Goal: Use online tool/utility: Utilize a website feature to perform a specific function

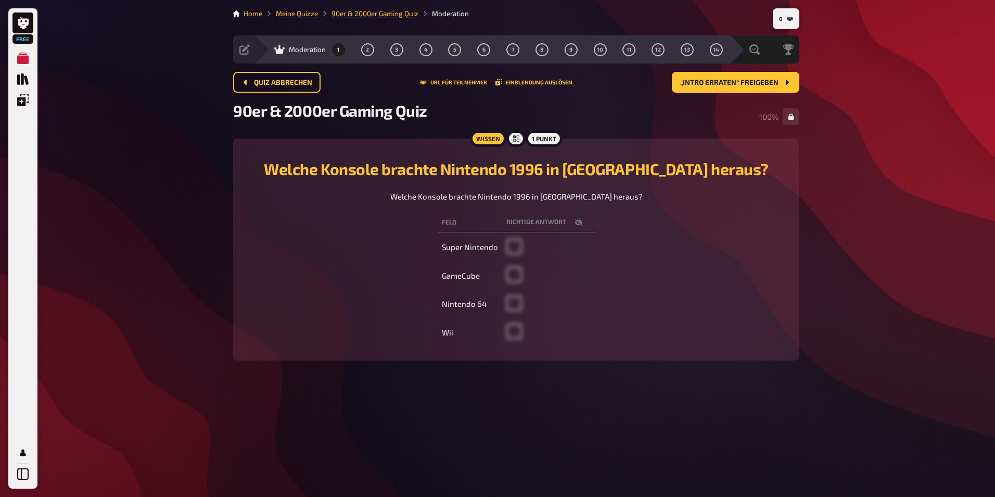
click at [734, 239] on div "Welche Konsole brachte Nintendo 1996 in Europa heraus? Welche Konsole brachte N…" at bounding box center [516, 249] width 541 height 197
click at [797, 169] on div "Wissen 1 Punkt Welche Konsole brachte Nintendo 1996 in Europa heraus? Welche Ko…" at bounding box center [516, 249] width 566 height 222
click at [761, 79] on span "„Intro erraten“ freigeben" at bounding box center [729, 82] width 98 height 7
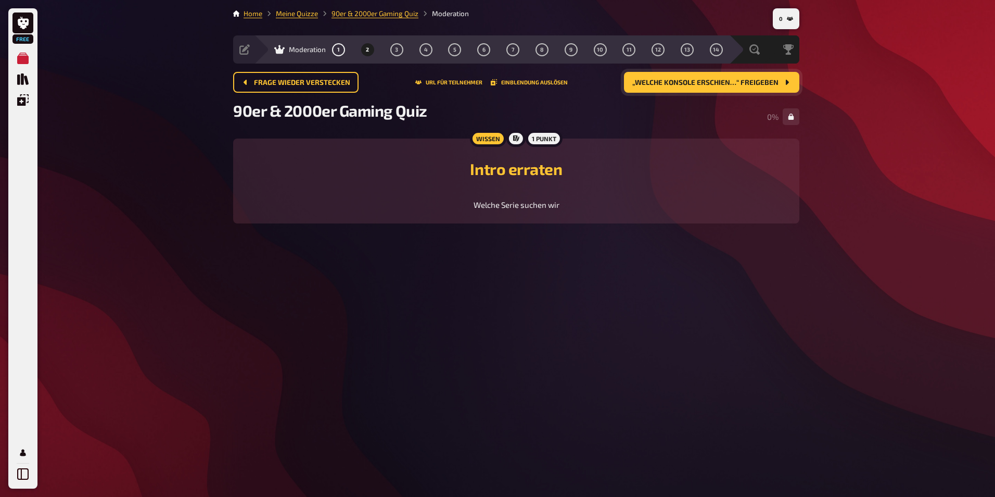
click at [577, 274] on div "0 Home Meine Quizze 90er & 2000er Gaming Quiz Moderation Vorbereitung Inhalte B…" at bounding box center [516, 248] width 583 height 497
click at [772, 80] on span "„Welche Konsole erschien…“ freigeben" at bounding box center [705, 82] width 146 height 7
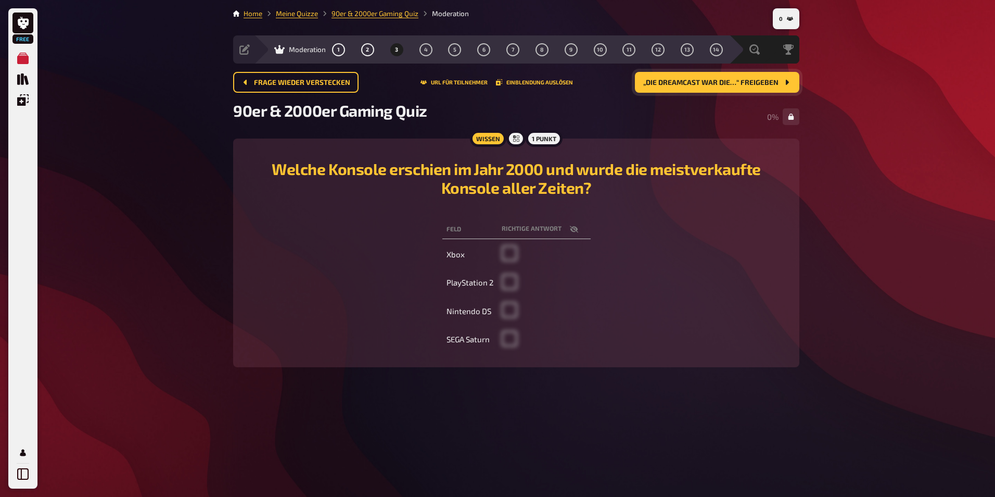
click at [599, 395] on div "0 Home Meine Quizze 90er & 2000er Gaming Quiz Moderation Vorbereitung Inhalte B…" at bounding box center [516, 248] width 583 height 497
click at [708, 83] on span "„Die Dreamcast war die…“ freigeben" at bounding box center [710, 82] width 135 height 7
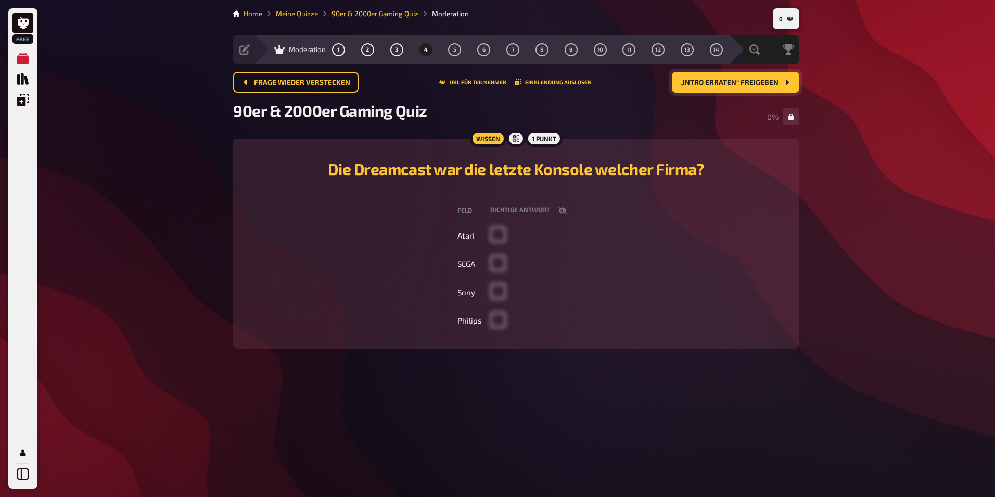
click at [728, 81] on span "„Intro erraten“ freigeben" at bounding box center [729, 82] width 98 height 7
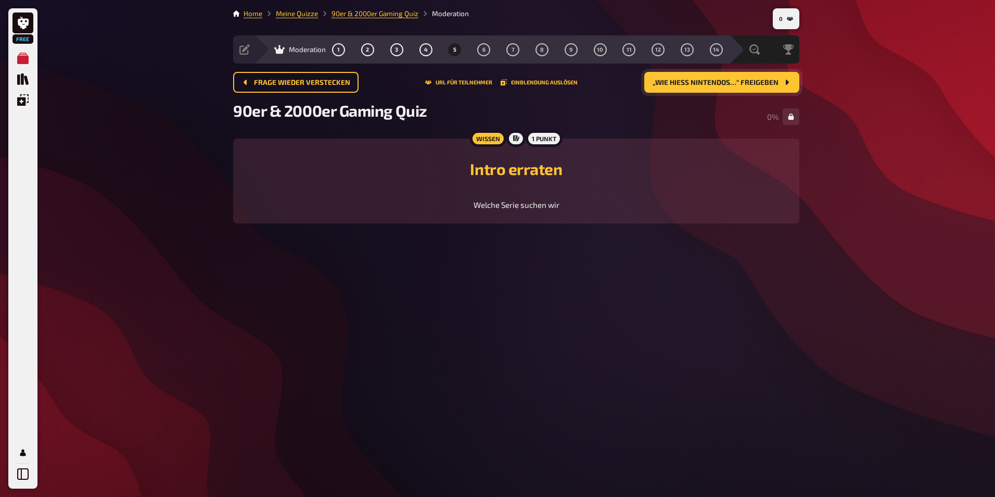
click at [719, 86] on button "„Wie hieß Nintendos…“ freigeben" at bounding box center [721, 82] width 155 height 21
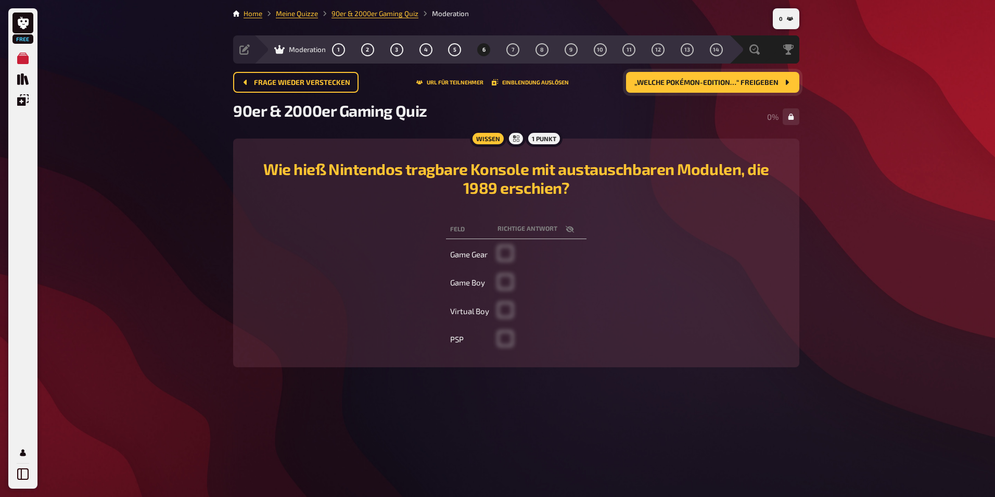
click at [701, 84] on span "„Welche Pokémon-Edition…“ freigeben" at bounding box center [706, 82] width 144 height 7
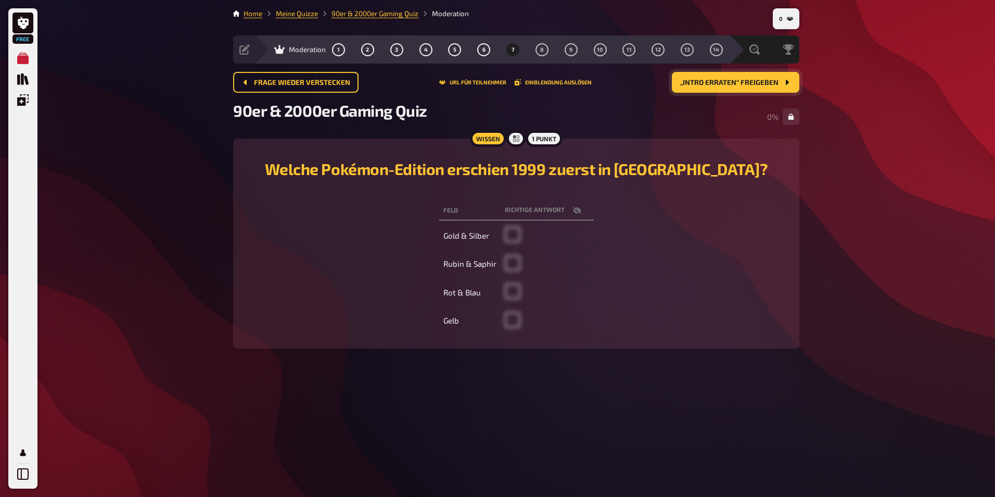
click at [741, 81] on span "„Intro erraten“ freigeben" at bounding box center [729, 82] width 98 height 7
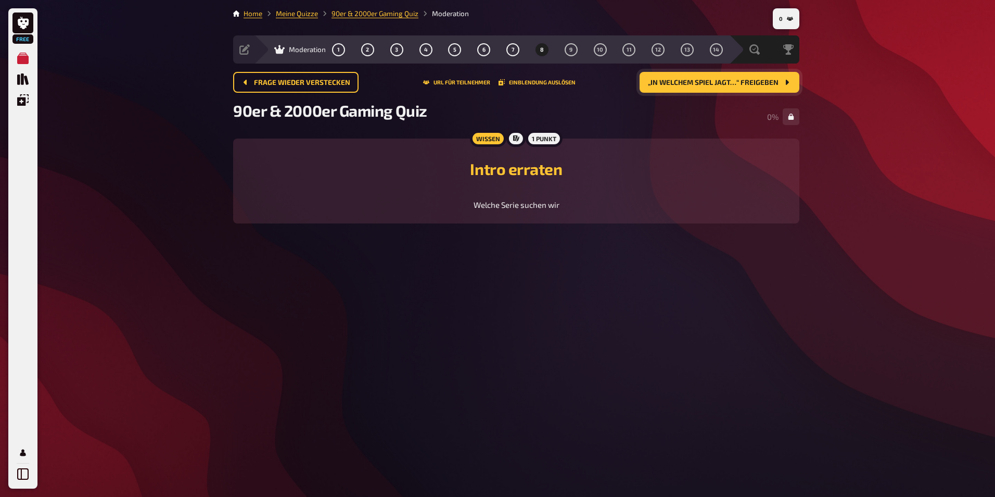
click at [711, 79] on span "„In welchem Spiel jagt…“ freigeben" at bounding box center [713, 82] width 131 height 7
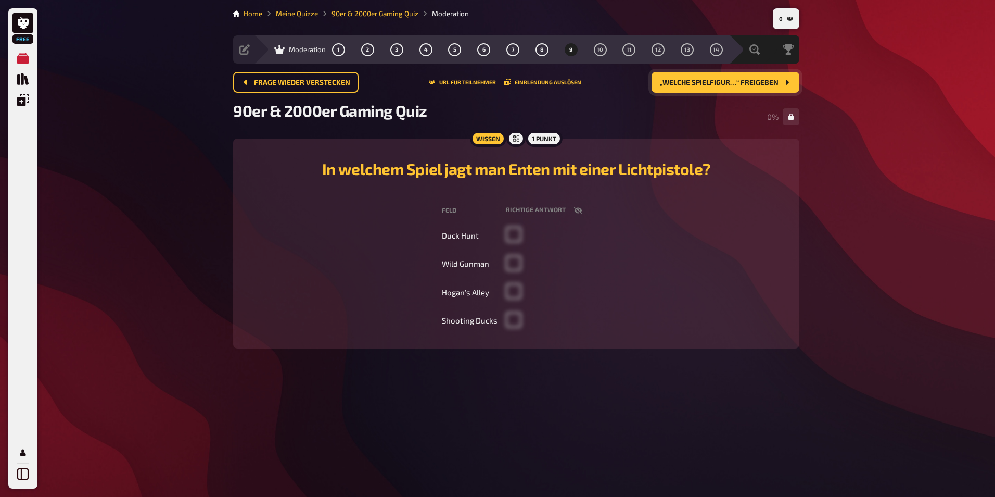
click at [754, 83] on span "„Welche Spielfigur…“ freigeben" at bounding box center [719, 82] width 119 height 7
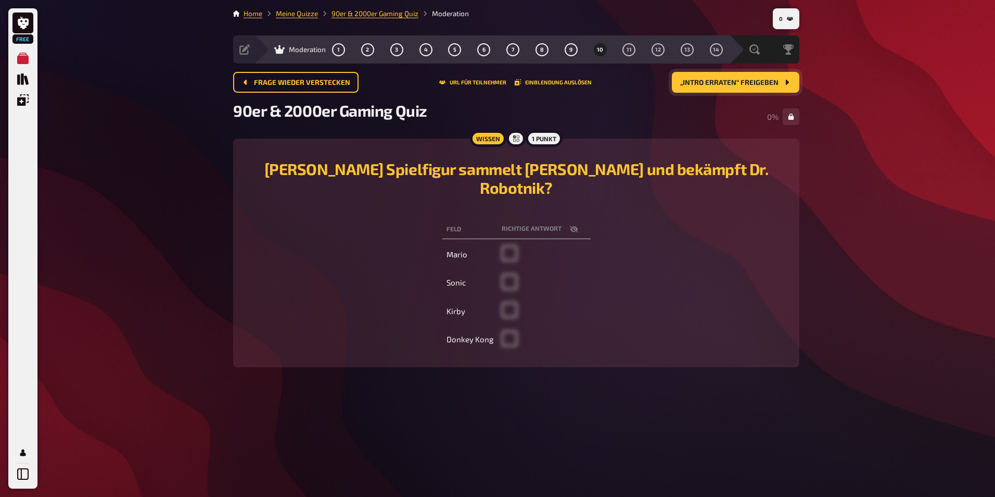
click at [795, 77] on button "„Intro erraten“ freigeben" at bounding box center [736, 82] width 128 height 21
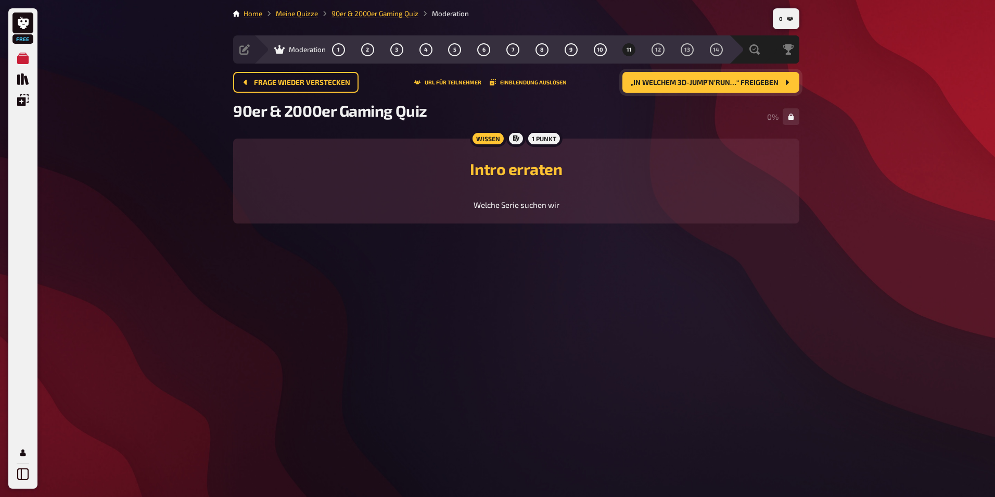
click at [723, 83] on span "„In welchem 3D-Jump’n’Run…“ freigeben" at bounding box center [705, 82] width 148 height 7
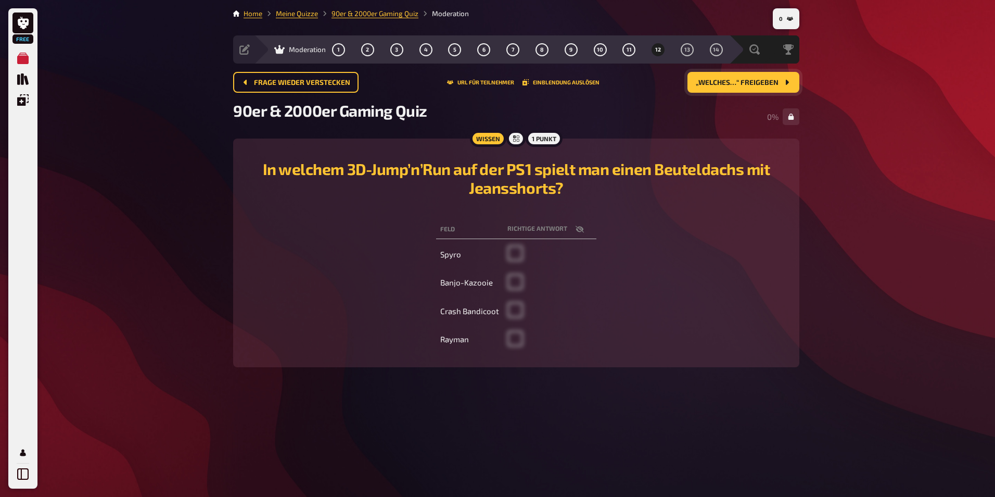
click at [750, 83] on span "„Welches…“ freigeben" at bounding box center [737, 82] width 83 height 7
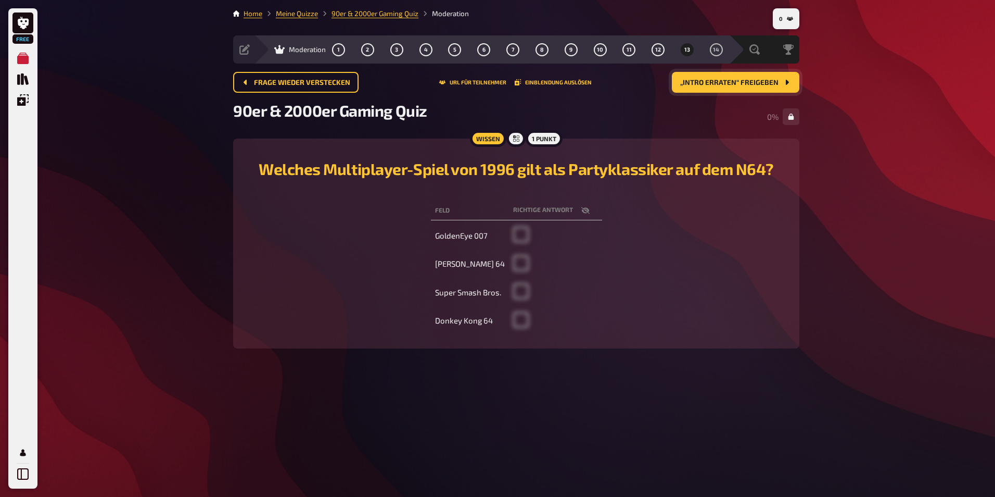
click at [763, 87] on button "„Intro erraten“ freigeben" at bounding box center [736, 82] width 128 height 21
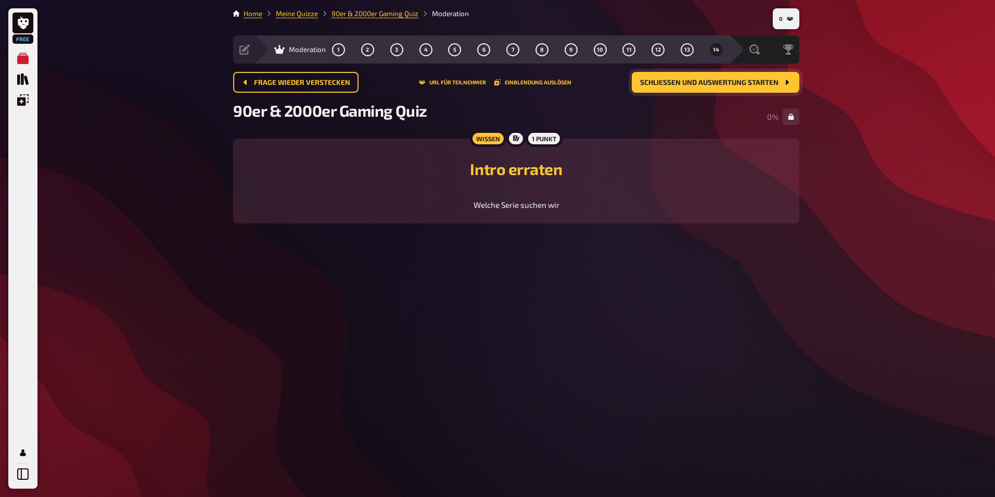
click at [729, 85] on span "Schließen und Auswertung starten" at bounding box center [709, 82] width 138 height 7
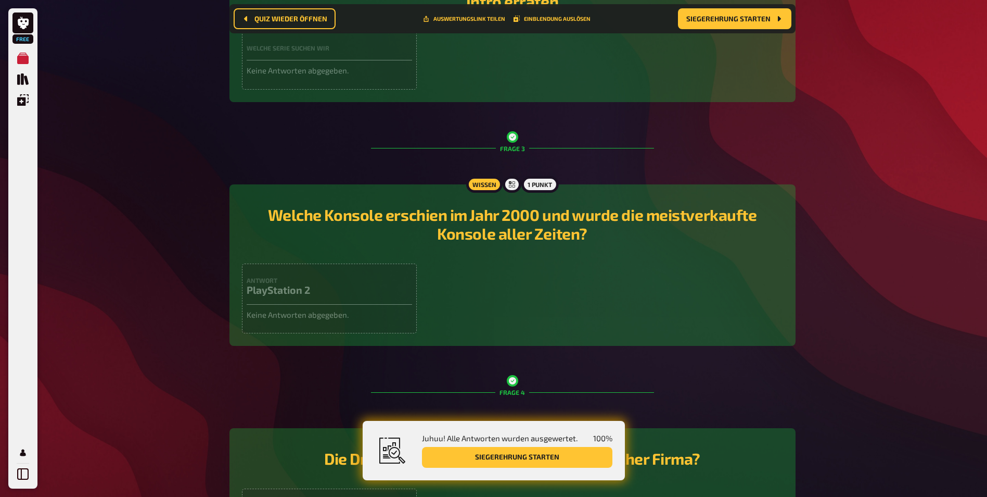
scroll to position [529, 0]
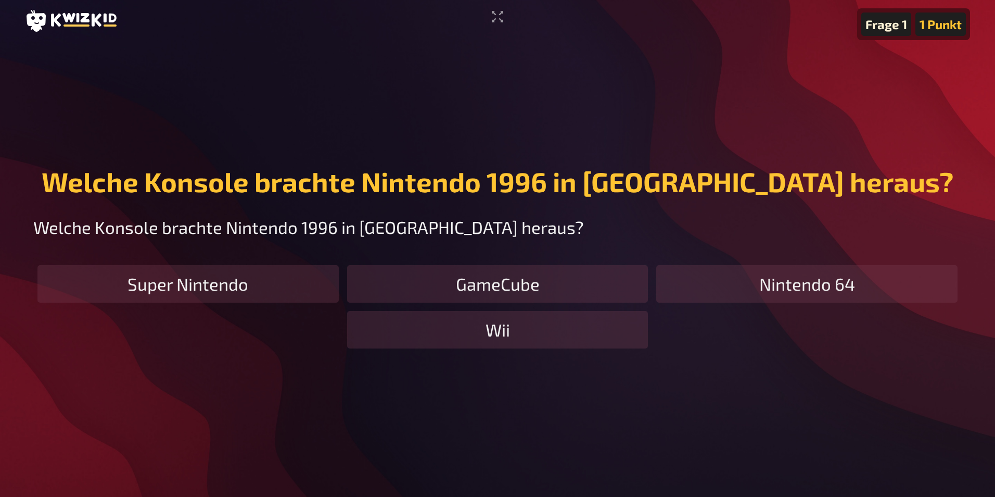
click at [632, 240] on p "Welche Konsole brachte Nintendo 1996 in [GEOGRAPHIC_DATA] heraus?" at bounding box center [497, 227] width 929 height 26
drag, startPoint x: 497, startPoint y: 15, endPoint x: 499, endPoint y: 54, distance: 38.6
click at [497, 15] on icon "Vollbildmodus aktivieren" at bounding box center [497, 16] width 17 height 17
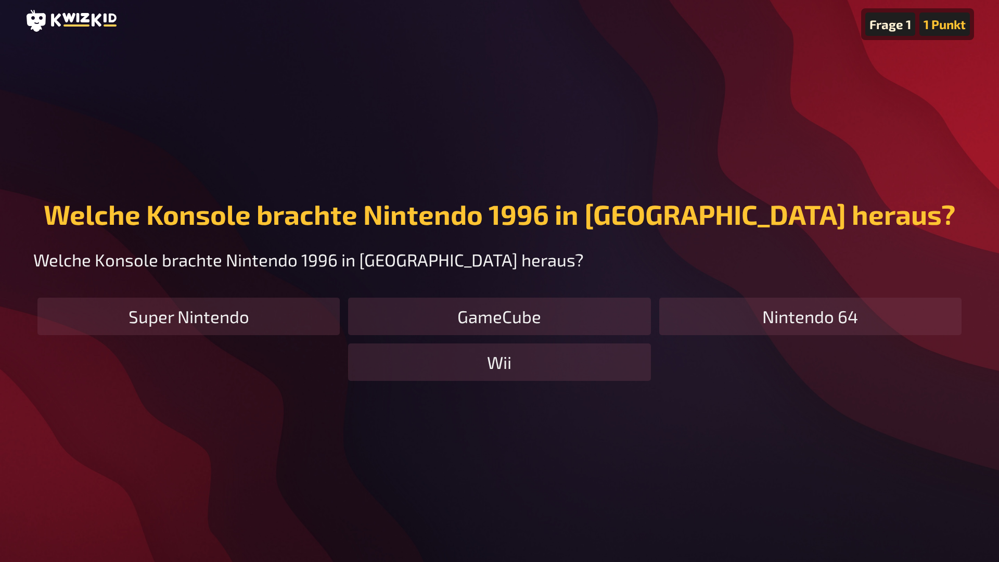
click at [484, 381] on div "Wii" at bounding box center [499, 362] width 302 height 37
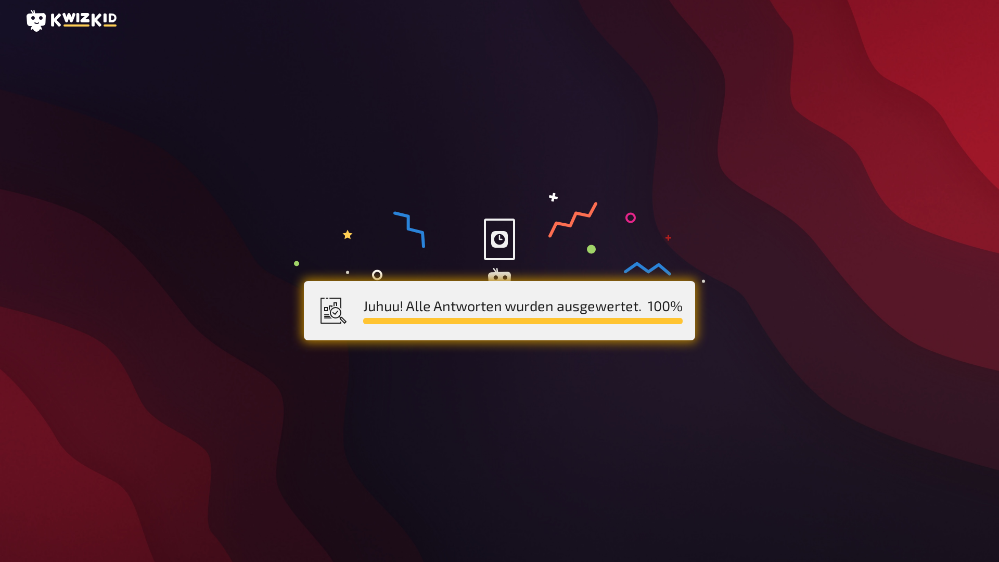
click at [802, 386] on main "Juhuu! Alle Antworten wurden ausgewertet. 100 %" at bounding box center [499, 290] width 949 height 496
